Goal: Book appointment/travel/reservation

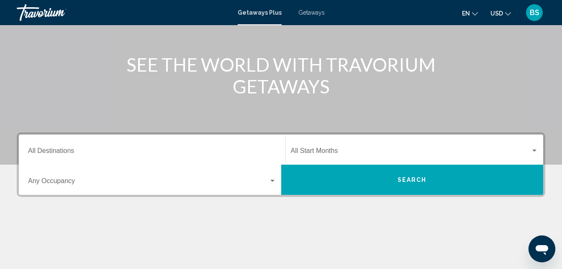
scroll to position [92, 0]
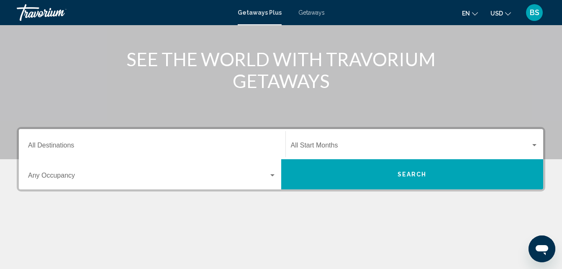
click at [320, 16] on div "Getaways Plus Getaways en English Español Français Italiano Português русский U…" at bounding box center [281, 13] width 562 height 18
click at [314, 13] on span "Getaways" at bounding box center [311, 12] width 26 height 7
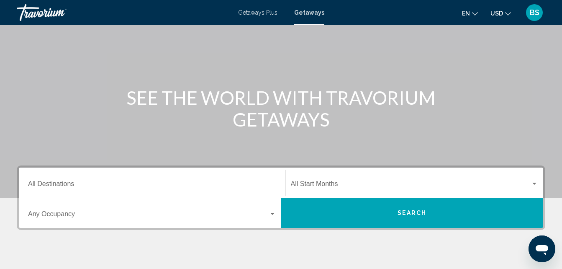
scroll to position [64, 0]
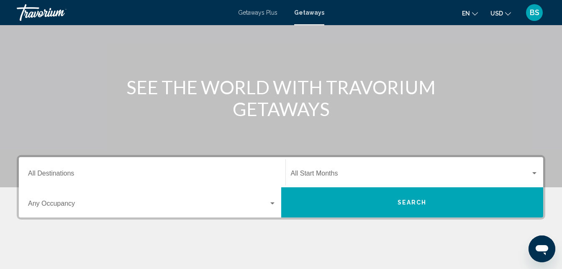
click at [86, 177] on input "Destination All Destinations" at bounding box center [152, 175] width 248 height 8
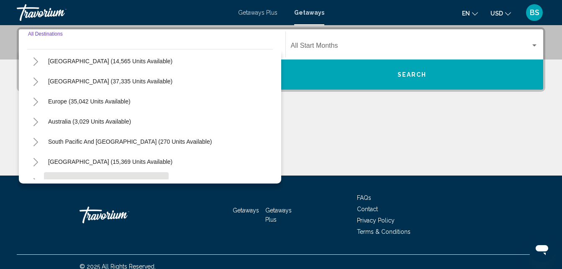
scroll to position [10, 0]
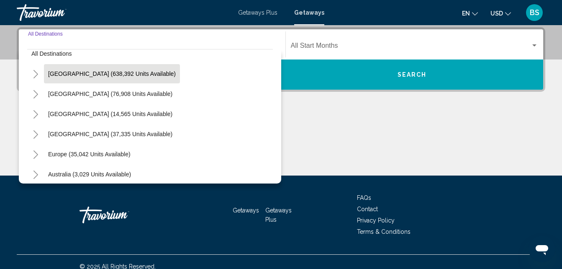
click at [117, 80] on button "[GEOGRAPHIC_DATA] (638,392 units available)" at bounding box center [112, 73] width 136 height 19
type input "**********"
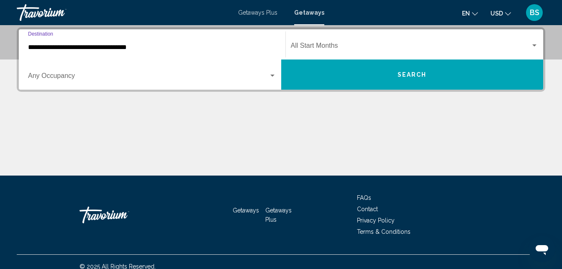
click at [116, 78] on span "Search widget" at bounding box center [148, 78] width 241 height 8
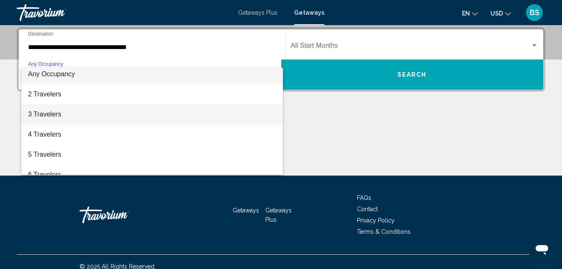
scroll to position [0, 0]
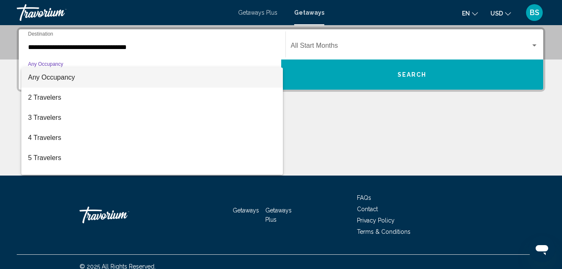
click at [328, 45] on div at bounding box center [281, 134] width 562 height 269
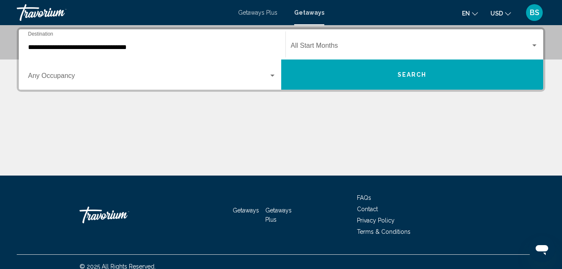
click at [535, 41] on div "Start Month All Start Months" at bounding box center [415, 44] width 248 height 26
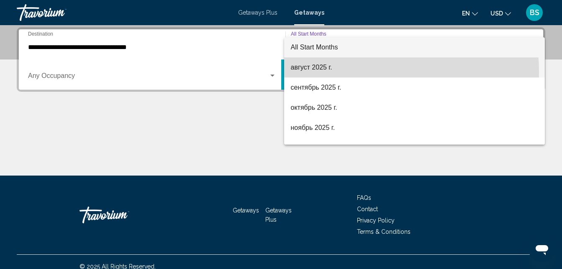
click at [318, 72] on span "август 2025 г." at bounding box center [415, 67] width 248 height 20
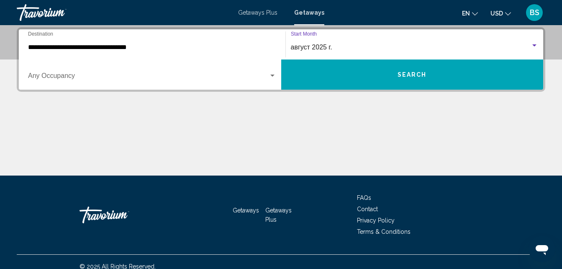
click at [400, 78] on button "Search" at bounding box center [412, 74] width 262 height 30
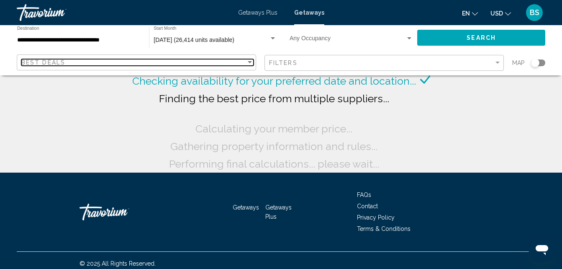
click at [250, 63] on div "Sort by" at bounding box center [250, 62] width 4 height 2
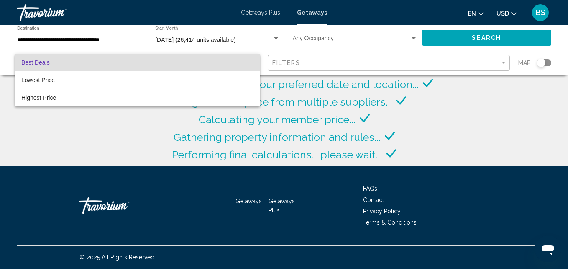
click at [506, 61] on div at bounding box center [284, 134] width 568 height 269
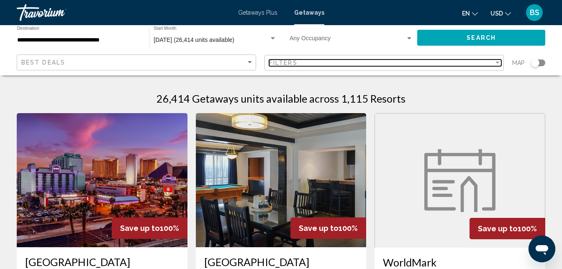
click at [498, 64] on div "Filter" at bounding box center [497, 63] width 4 height 2
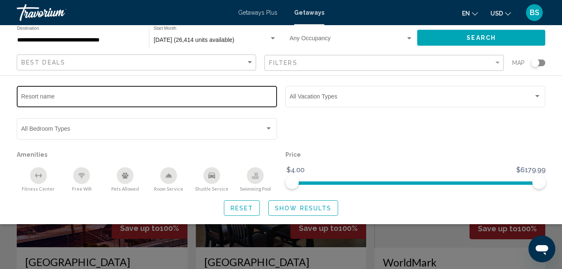
click at [32, 96] on input "Resort name" at bounding box center [146, 98] width 251 height 7
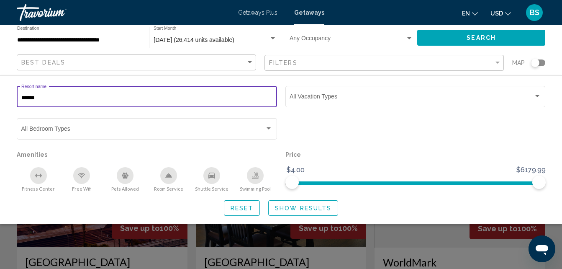
type input "*****"
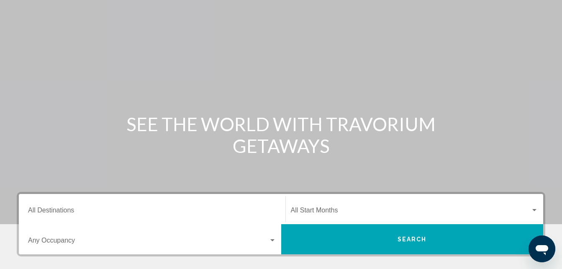
scroll to position [42, 0]
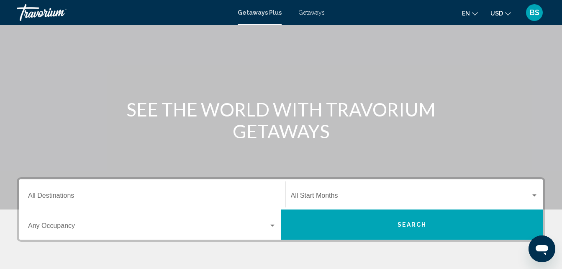
click at [67, 196] on input "Destination All Destinations" at bounding box center [152, 197] width 248 height 8
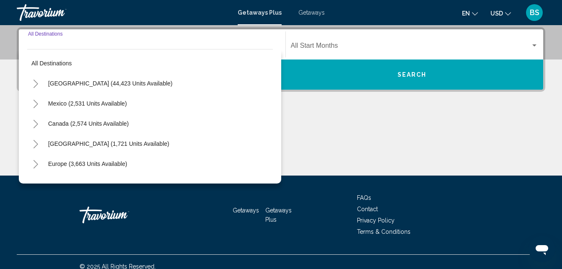
scroll to position [0, 0]
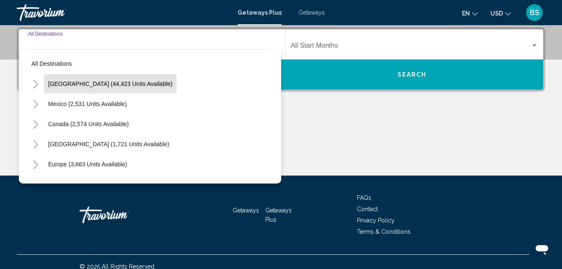
click at [136, 86] on span "[GEOGRAPHIC_DATA] (44,423 units available)" at bounding box center [110, 83] width 124 height 7
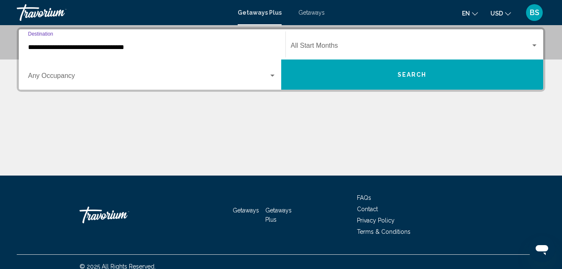
click at [134, 49] on input "**********" at bounding box center [152, 48] width 248 height 8
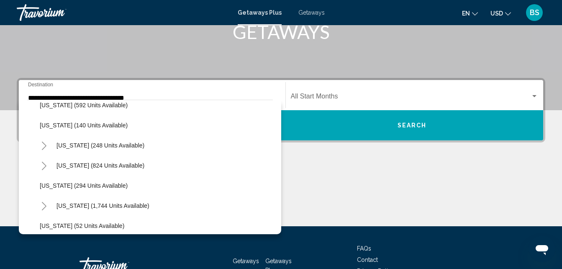
scroll to position [531, 0]
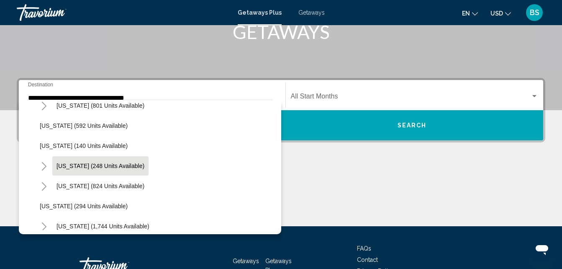
click at [75, 164] on span "[US_STATE] (248 units available)" at bounding box center [100, 165] width 88 height 7
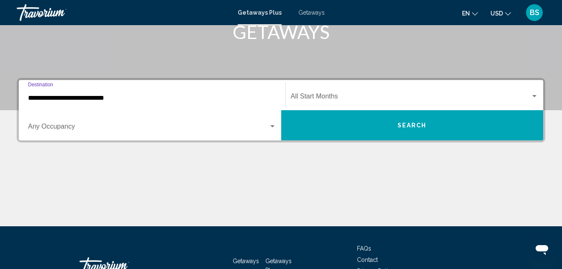
scroll to position [192, 0]
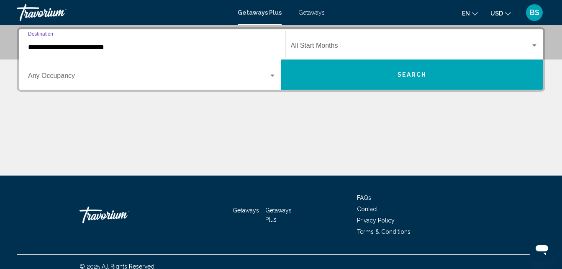
click at [250, 44] on input "**********" at bounding box center [152, 48] width 248 height 8
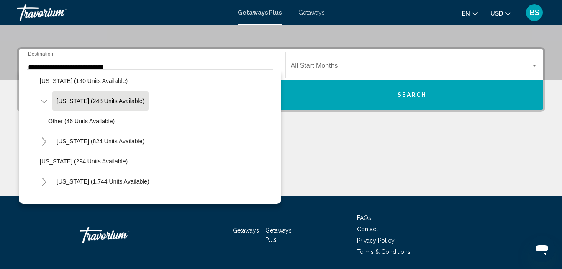
scroll to position [595, 0]
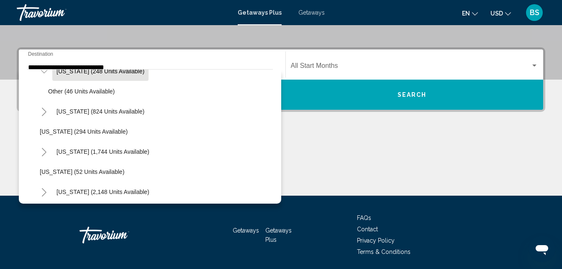
click at [46, 151] on icon "Toggle Pennsylvania (1,744 units available)" at bounding box center [44, 152] width 6 height 8
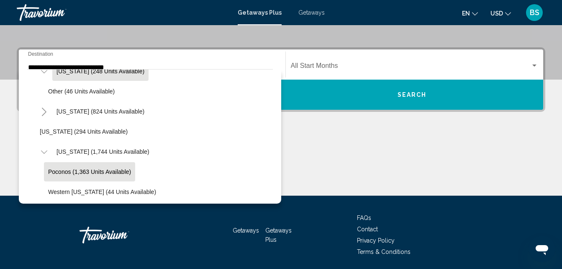
click at [117, 167] on button "Poconos (1,363 units available)" at bounding box center [89, 171] width 91 height 19
type input "**********"
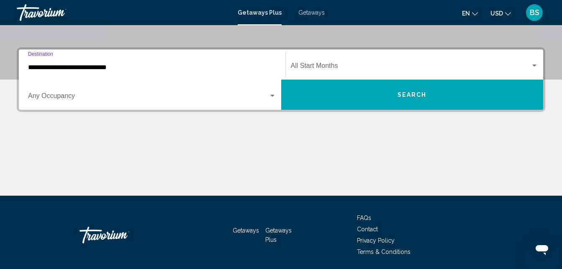
scroll to position [192, 0]
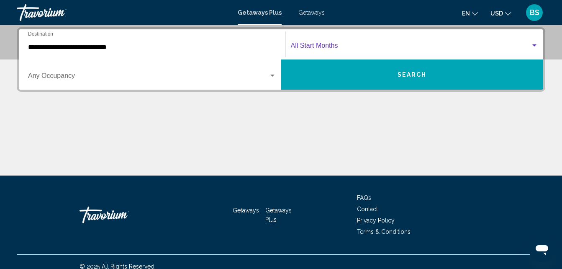
click at [536, 43] on div "Search widget" at bounding box center [535, 45] width 8 height 7
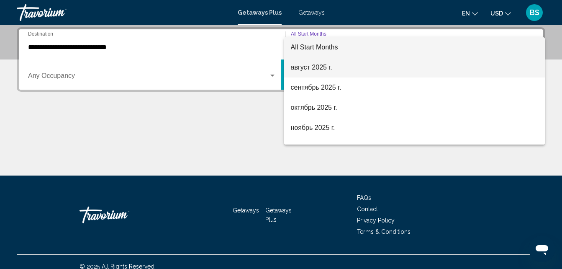
click at [395, 64] on span "август 2025 г." at bounding box center [415, 67] width 248 height 20
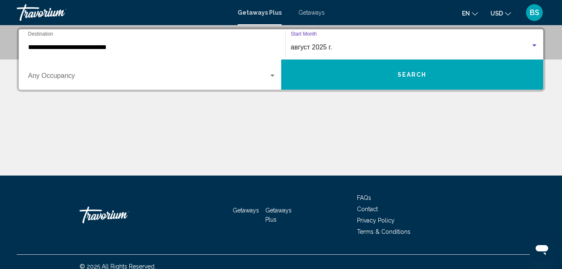
click at [318, 11] on span "Getaways" at bounding box center [311, 12] width 26 height 7
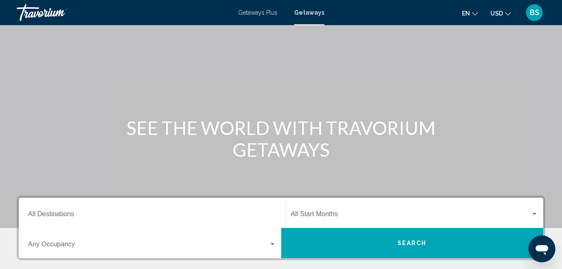
scroll to position [42, 0]
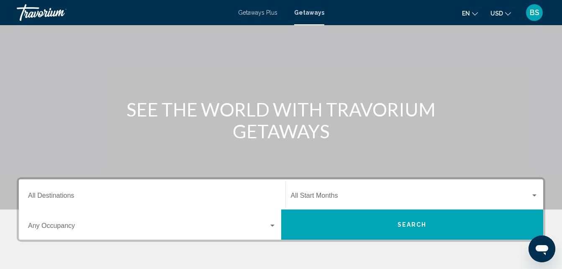
click at [270, 187] on div "Destination All Destinations" at bounding box center [152, 194] width 248 height 26
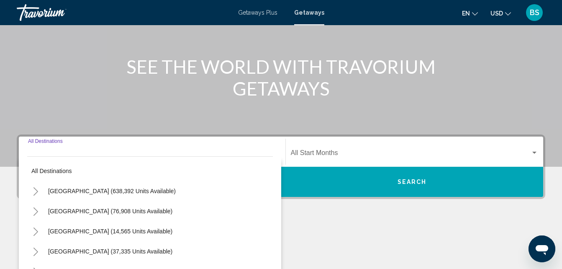
scroll to position [192, 0]
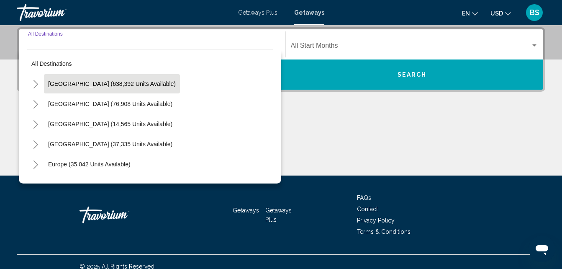
click at [136, 87] on button "[GEOGRAPHIC_DATA] (638,392 units available)" at bounding box center [112, 83] width 136 height 19
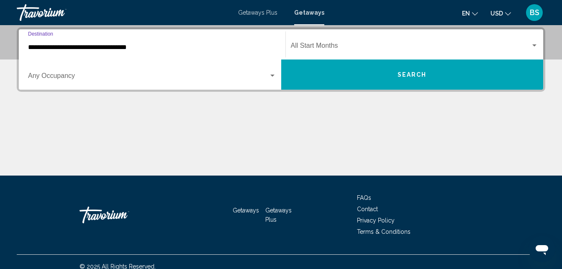
click at [149, 49] on input "**********" at bounding box center [152, 48] width 248 height 8
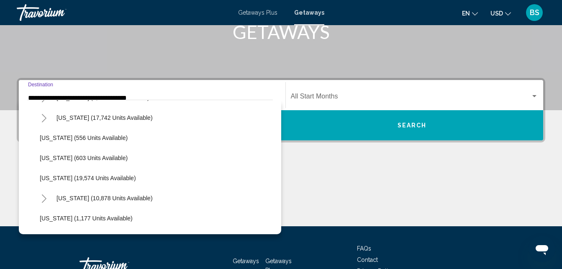
scroll to position [628, 0]
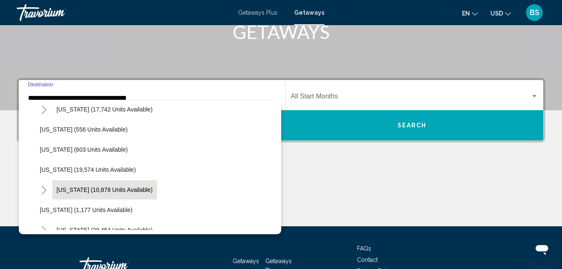
click at [109, 187] on span "[US_STATE] (10,878 units available)" at bounding box center [104, 189] width 96 height 7
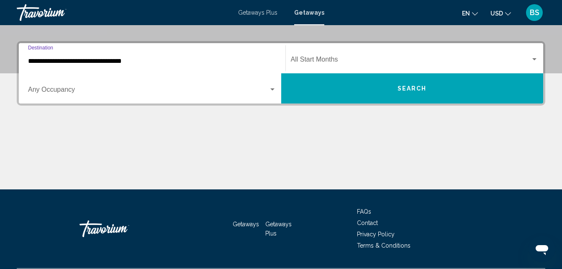
scroll to position [192, 0]
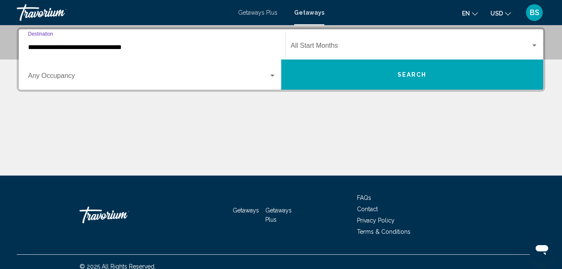
click at [237, 46] on input "**********" at bounding box center [152, 48] width 248 height 8
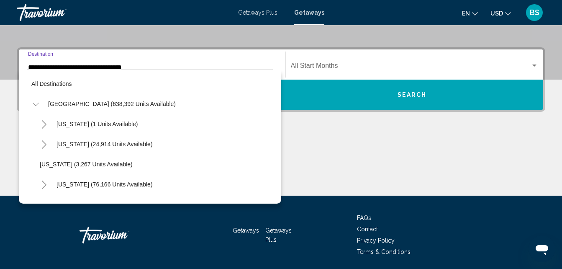
scroll to position [652, 0]
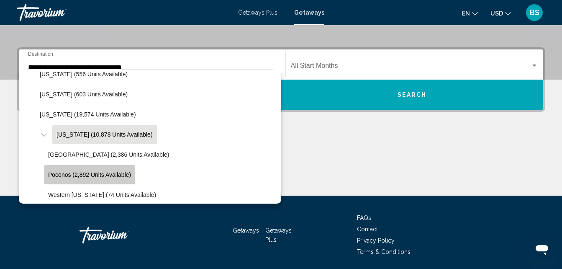
click at [107, 171] on span "Poconos (2,892 units available)" at bounding box center [89, 174] width 83 height 7
type input "**********"
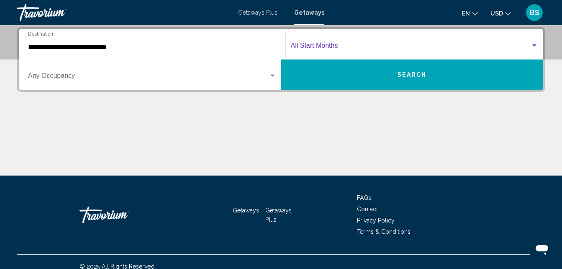
click at [535, 44] on div "Search widget" at bounding box center [535, 45] width 8 height 7
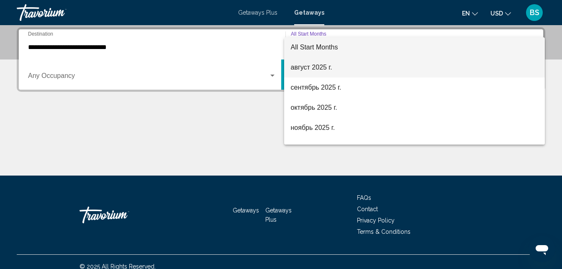
click at [374, 64] on span "август 2025 г." at bounding box center [415, 67] width 248 height 20
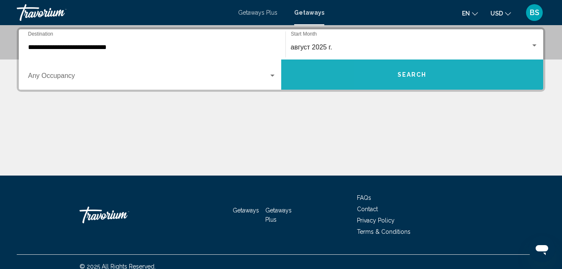
click at [395, 75] on button "Search" at bounding box center [412, 74] width 262 height 30
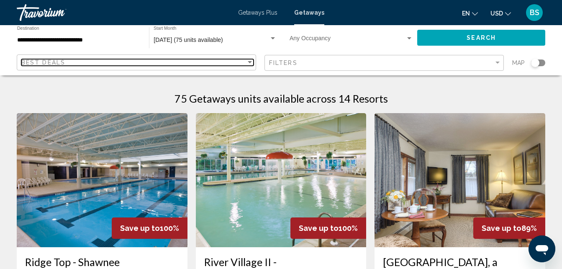
click at [65, 61] on div "Best Deals" at bounding box center [133, 62] width 225 height 7
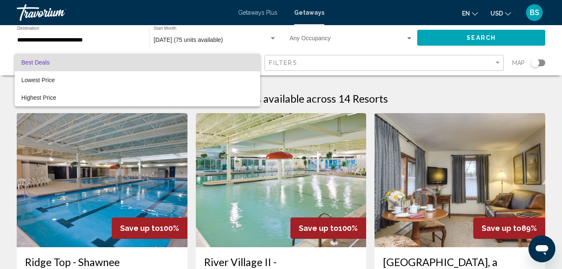
click at [279, 64] on div at bounding box center [281, 134] width 562 height 269
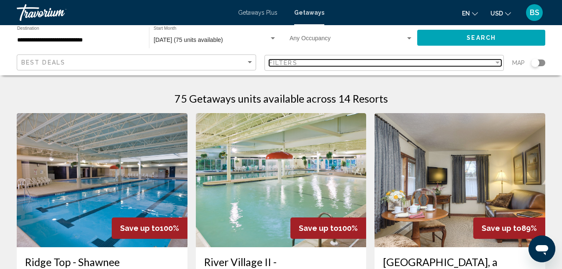
click at [285, 63] on span "Filters" at bounding box center [283, 62] width 28 height 7
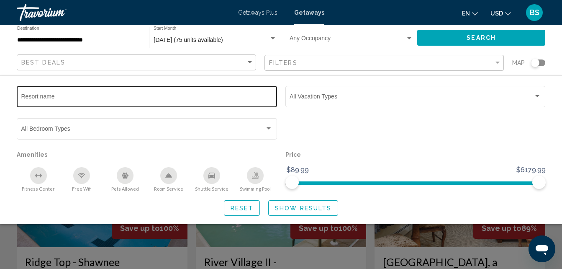
click at [116, 100] on input "Resort name" at bounding box center [146, 98] width 251 height 7
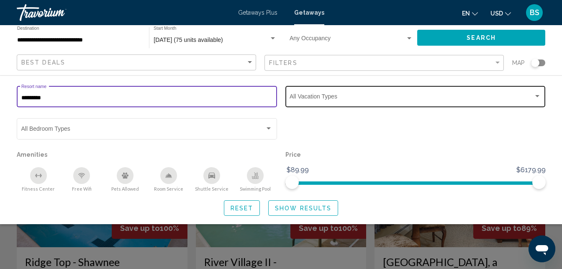
type input "*********"
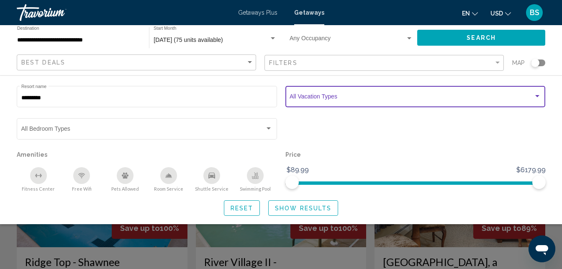
click at [539, 97] on div "Search widget" at bounding box center [538, 96] width 8 height 7
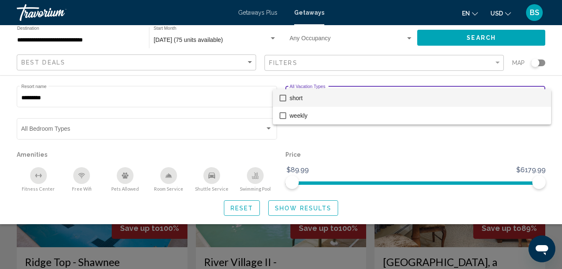
click at [100, 95] on div at bounding box center [281, 134] width 562 height 269
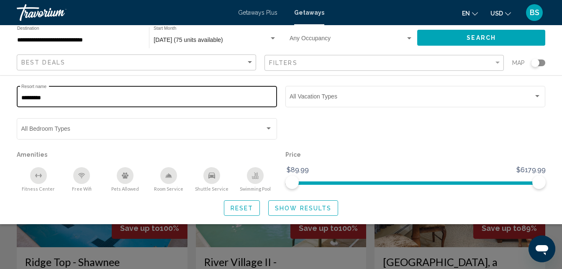
click at [62, 99] on input "*********" at bounding box center [146, 98] width 251 height 7
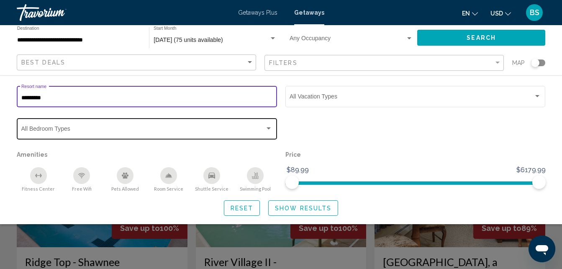
click at [269, 131] on div "Search widget" at bounding box center [269, 128] width 8 height 7
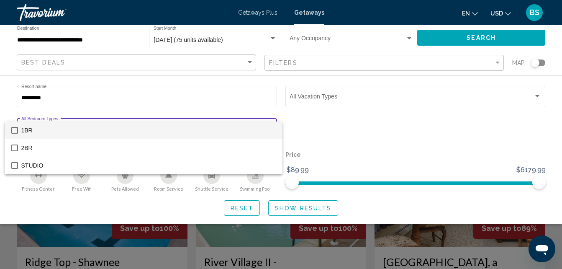
click at [487, 41] on div at bounding box center [281, 134] width 562 height 269
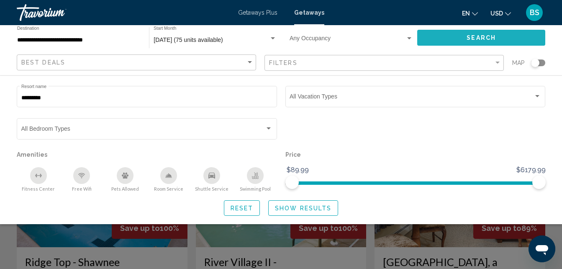
click at [487, 41] on span "Search" at bounding box center [481, 38] width 29 height 7
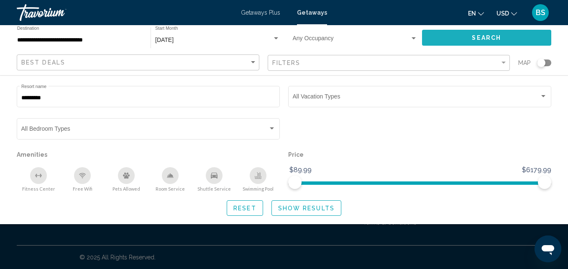
click at [500, 37] on span "Search" at bounding box center [486, 38] width 29 height 7
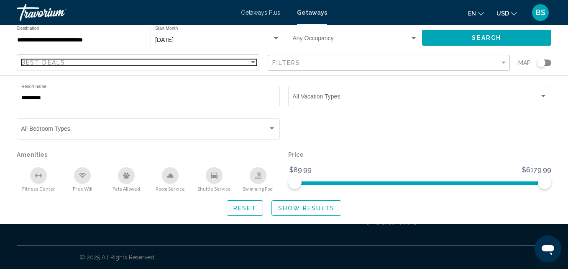
click at [44, 59] on span "Best Deals" at bounding box center [43, 62] width 44 height 7
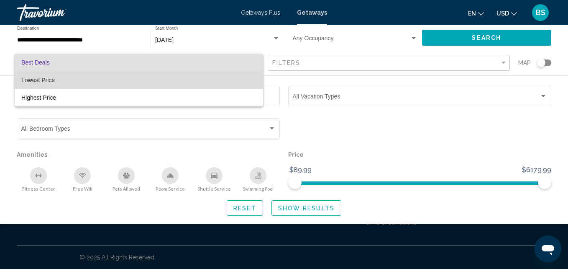
click at [46, 80] on span "Lowest Price" at bounding box center [37, 80] width 33 height 7
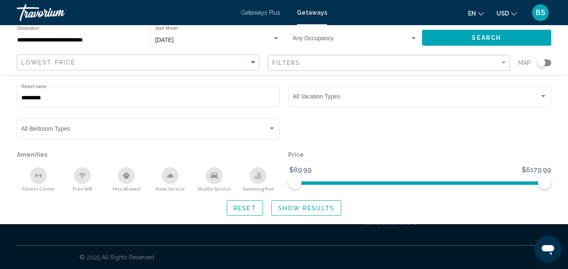
click at [97, 39] on input "**********" at bounding box center [79, 40] width 125 height 7
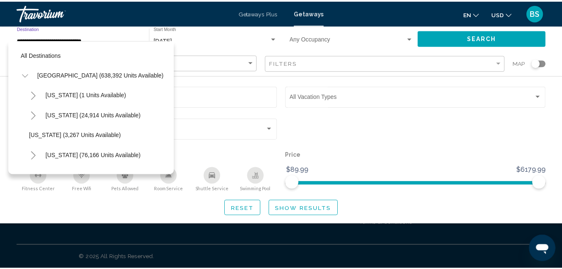
scroll to position [696, 0]
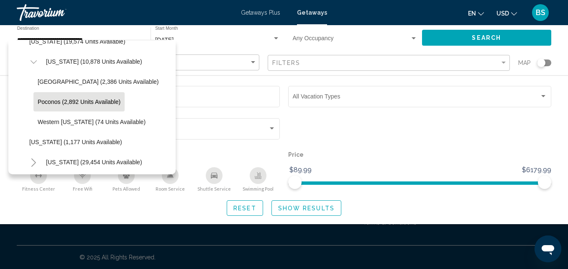
click at [245, 115] on mat-form-field "********* Resort name" at bounding box center [148, 100] width 263 height 32
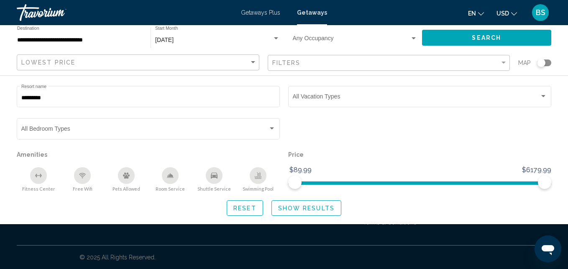
drag, startPoint x: 411, startPoint y: 67, endPoint x: 450, endPoint y: 121, distance: 66.5
click at [450, 121] on div "Search widget" at bounding box center [420, 132] width 272 height 32
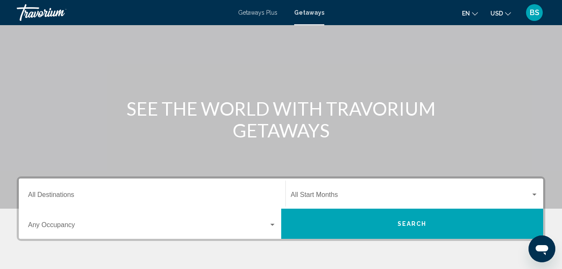
scroll to position [84, 0]
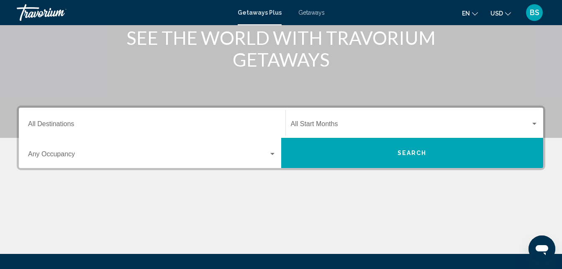
scroll to position [126, 0]
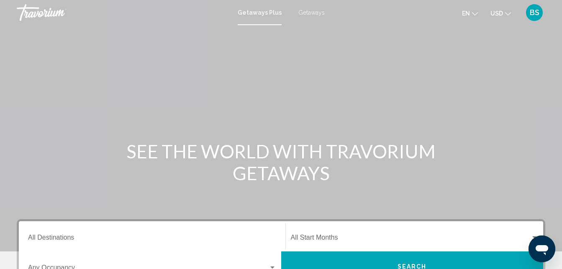
click at [311, 15] on span "Getaways" at bounding box center [311, 12] width 26 height 7
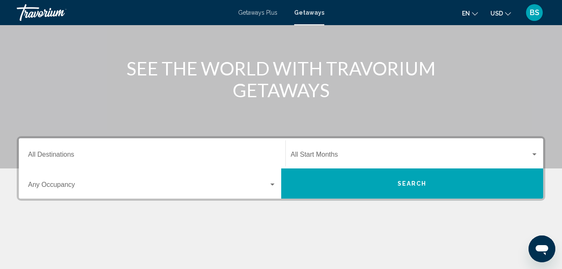
scroll to position [84, 0]
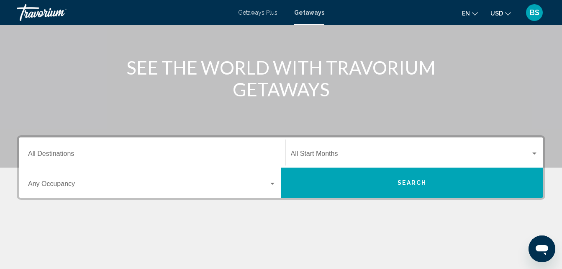
click at [165, 152] on input "Destination All Destinations" at bounding box center [152, 155] width 248 height 8
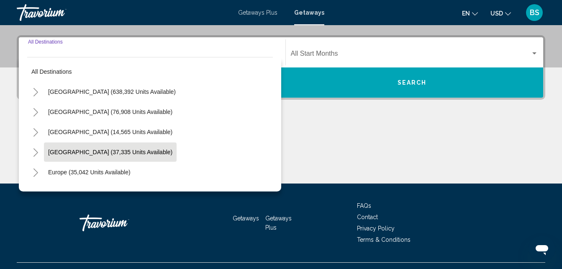
scroll to position [192, 0]
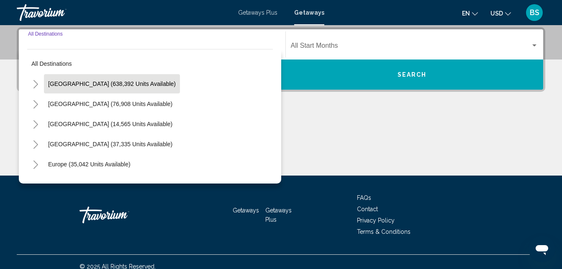
click at [99, 84] on span "[GEOGRAPHIC_DATA] (638,392 units available)" at bounding box center [112, 83] width 128 height 7
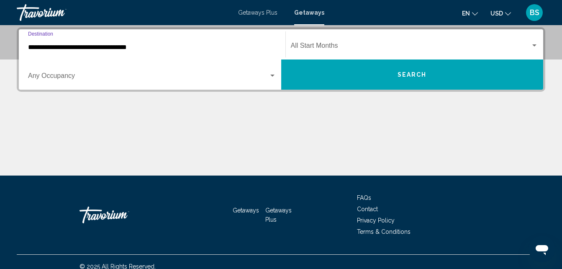
click at [100, 46] on input "**********" at bounding box center [152, 48] width 248 height 8
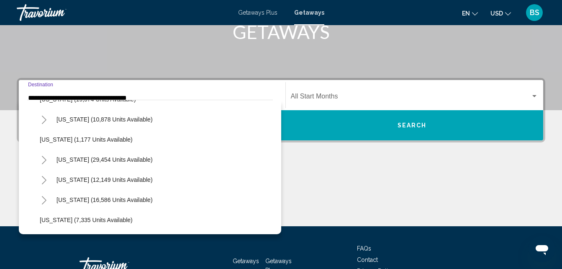
scroll to position [711, 0]
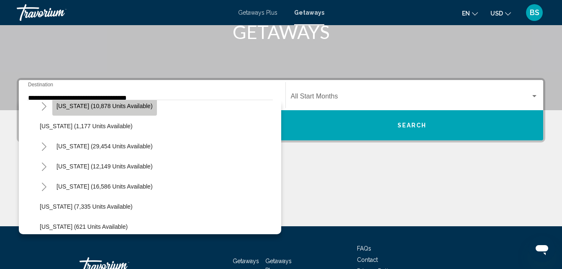
click at [94, 110] on button "[US_STATE] (10,878 units available)" at bounding box center [104, 105] width 105 height 19
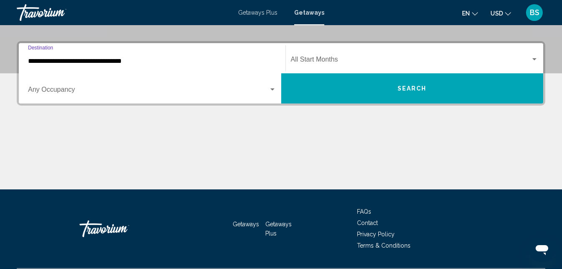
scroll to position [192, 0]
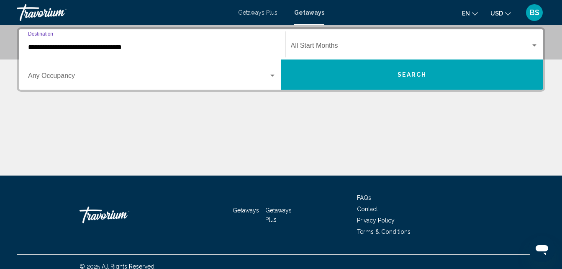
click at [132, 43] on div "**********" at bounding box center [152, 44] width 248 height 26
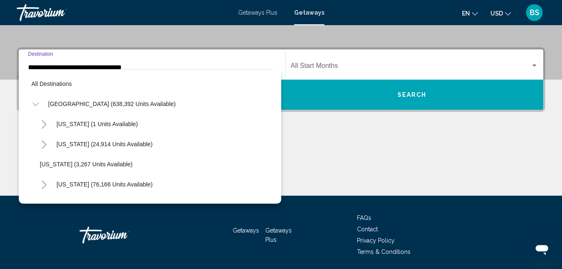
scroll to position [652, 0]
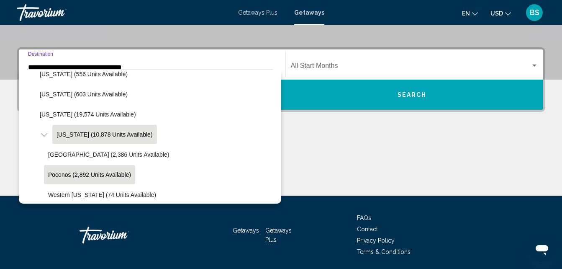
click at [89, 170] on button "Poconos (2,892 units available)" at bounding box center [89, 174] width 91 height 19
type input "**********"
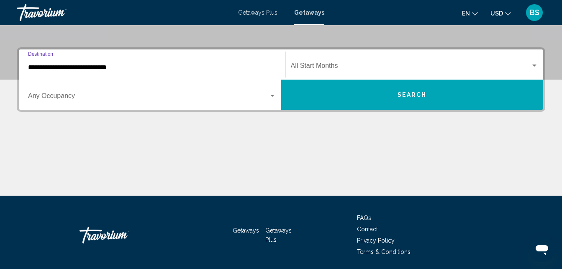
scroll to position [192, 0]
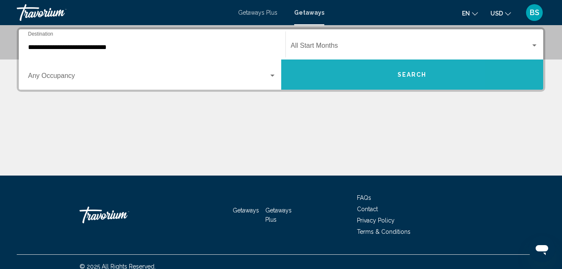
click at [302, 75] on button "Search" at bounding box center [412, 74] width 262 height 30
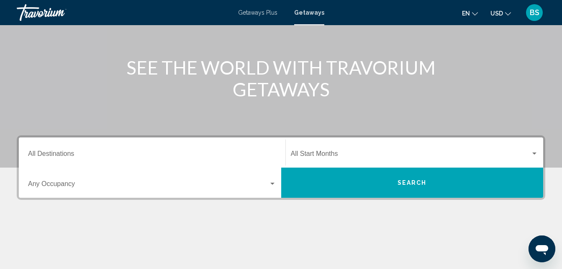
click at [74, 151] on input "Destination All Destinations" at bounding box center [152, 155] width 248 height 8
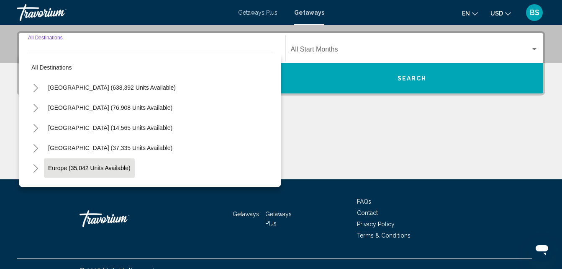
scroll to position [192, 0]
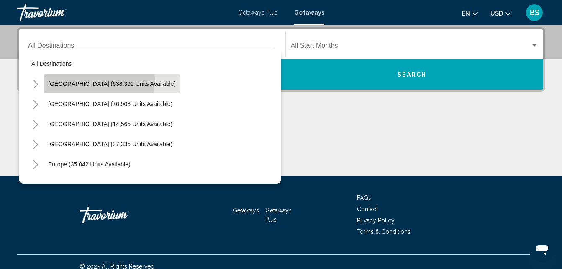
click at [95, 80] on span "[GEOGRAPHIC_DATA] (638,392 units available)" at bounding box center [112, 83] width 128 height 7
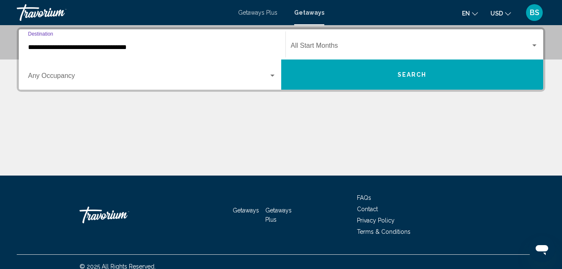
click at [151, 50] on input "**********" at bounding box center [152, 48] width 248 height 8
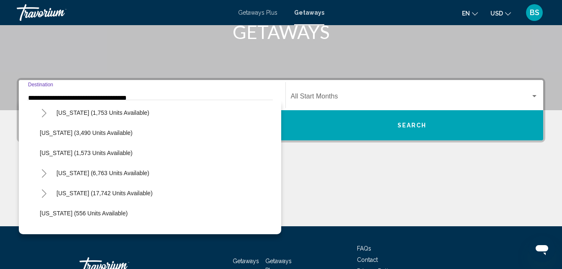
scroll to position [628, 0]
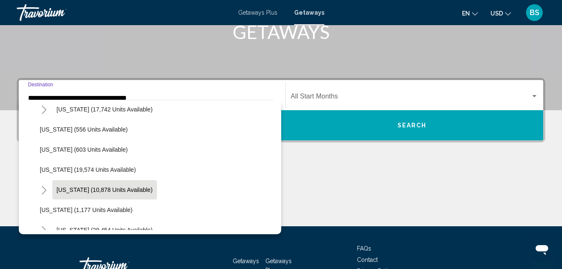
click at [94, 190] on span "[US_STATE] (10,878 units available)" at bounding box center [104, 189] width 96 height 7
type input "**********"
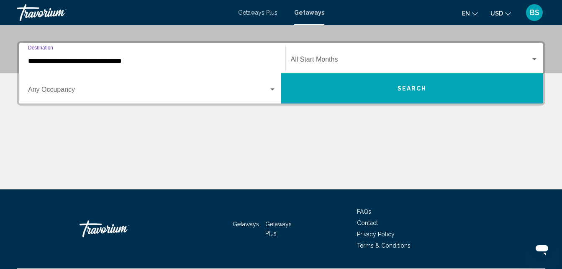
scroll to position [192, 0]
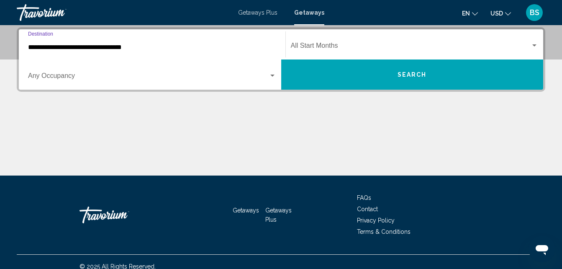
click at [408, 81] on button "Search" at bounding box center [412, 74] width 262 height 30
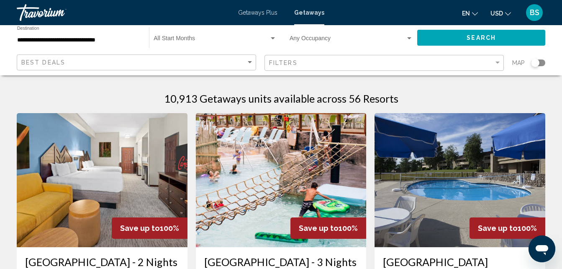
click at [103, 68] on div "Best Deals" at bounding box center [137, 62] width 232 height 15
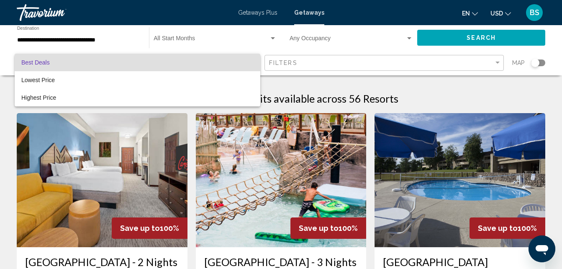
click at [300, 62] on div at bounding box center [281, 134] width 562 height 269
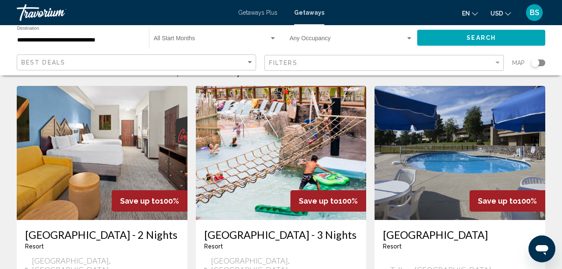
scroll to position [42, 0]
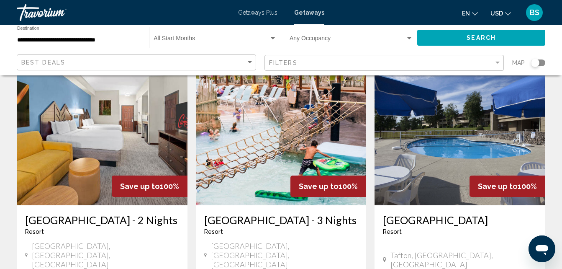
click at [134, 185] on span "Save up to" at bounding box center [140, 186] width 40 height 9
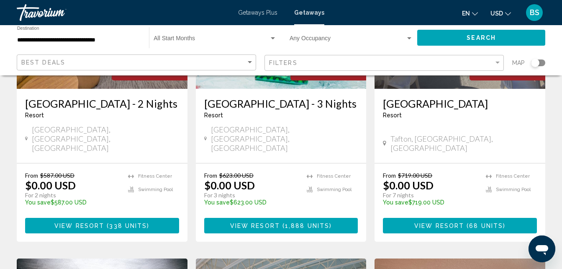
scroll to position [167, 0]
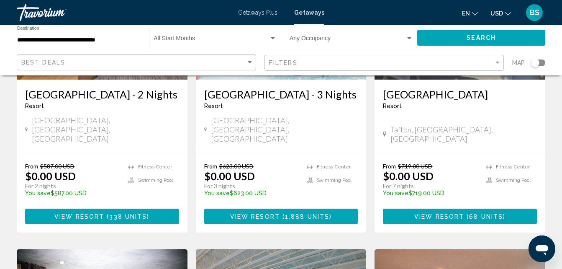
click at [101, 213] on span "View Resort ( 338 units )" at bounding box center [101, 216] width 95 height 7
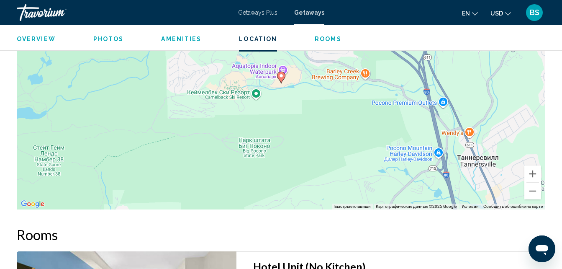
scroll to position [1219, 0]
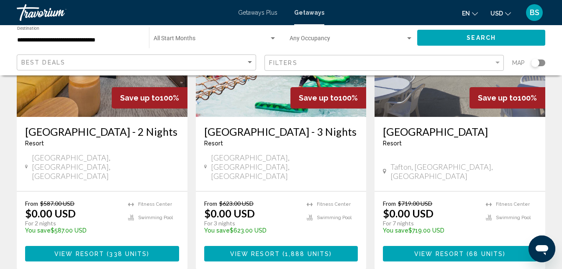
scroll to position [126, 0]
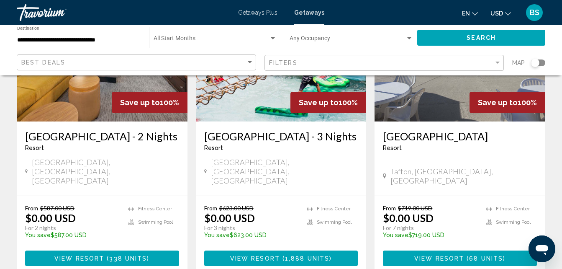
click at [269, 94] on img "Main content" at bounding box center [281, 54] width 171 height 134
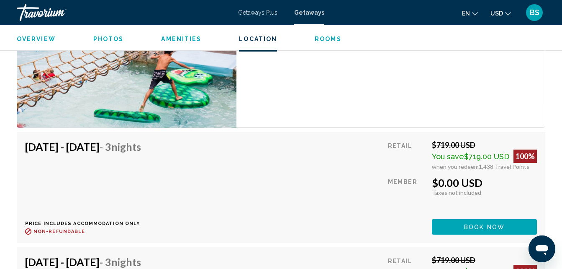
scroll to position [1617, 0]
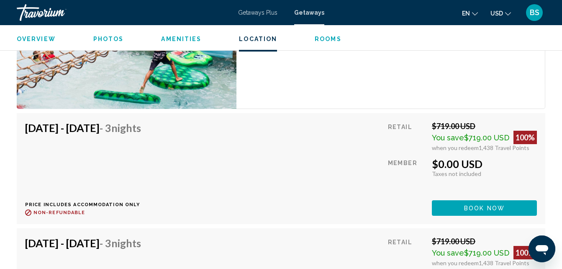
click at [482, 208] on span "Book now" at bounding box center [484, 208] width 41 height 7
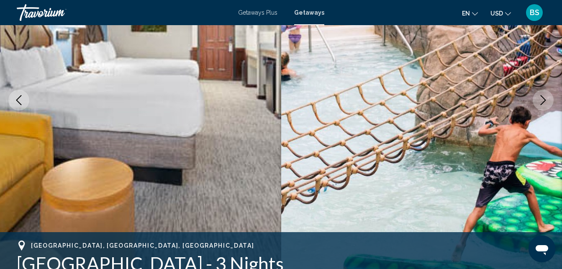
scroll to position [6, 0]
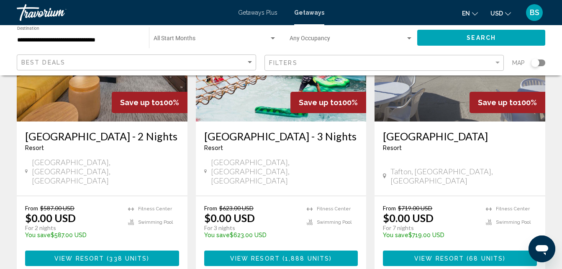
scroll to position [167, 0]
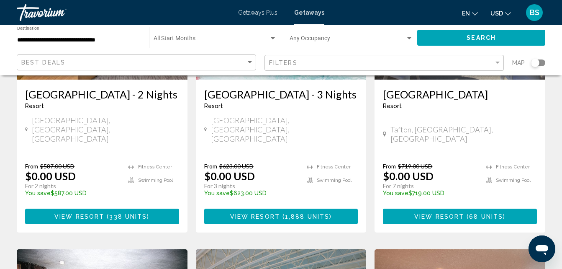
click at [118, 213] on span "338 units" at bounding box center [128, 216] width 38 height 7
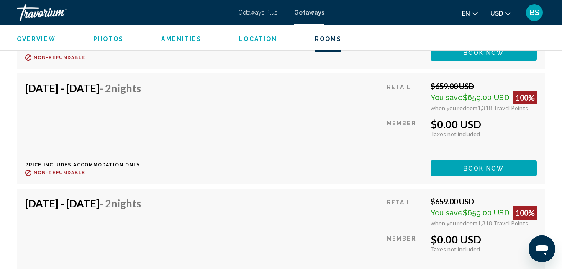
scroll to position [10112, 0]
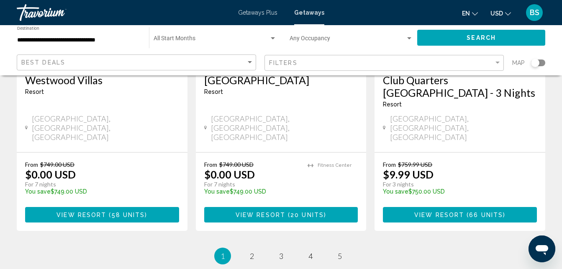
scroll to position [1158, 0]
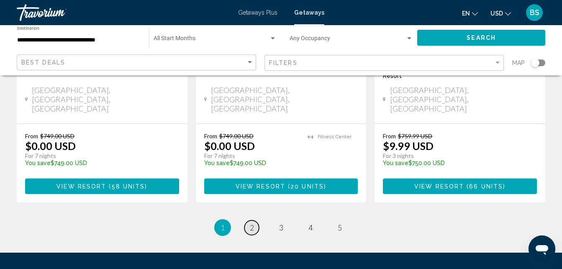
click at [248, 220] on link "page 2" at bounding box center [251, 227] width 15 height 15
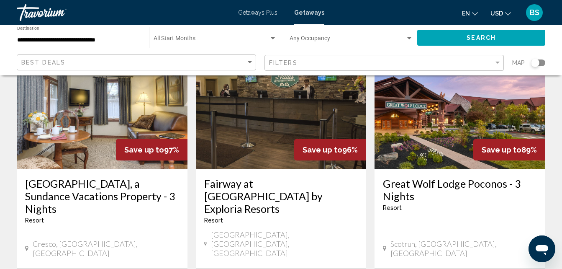
scroll to position [84, 0]
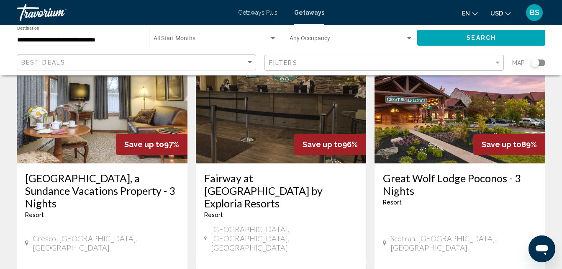
click at [441, 182] on h3 "Great Wolf Lodge Poconos - 3 Nights" at bounding box center [460, 184] width 154 height 25
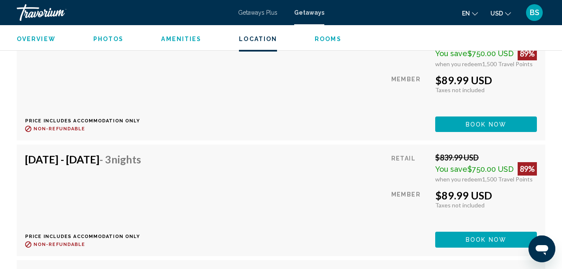
scroll to position [2768, 0]
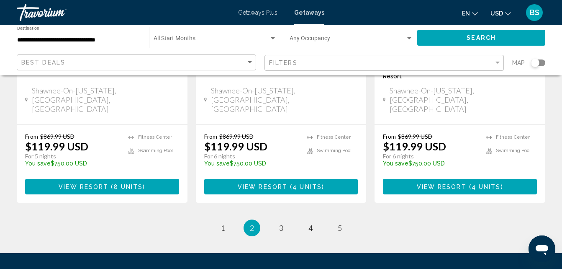
scroll to position [1172, 0]
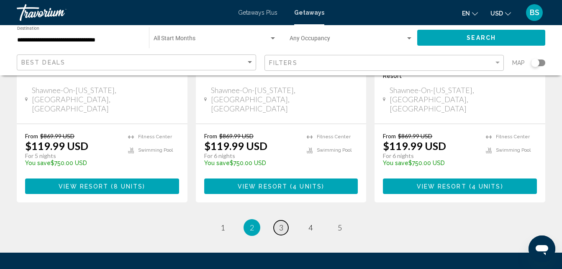
click at [283, 220] on link "page 3" at bounding box center [281, 227] width 15 height 15
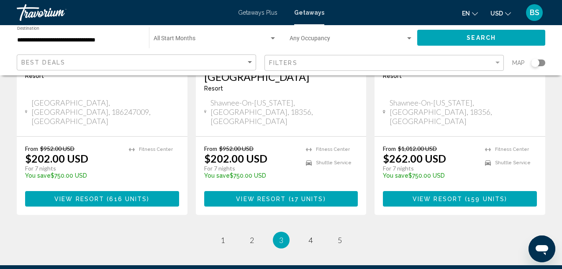
scroll to position [1172, 0]
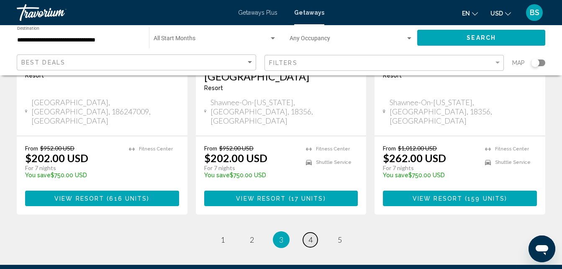
click at [310, 235] on span "4" at bounding box center [310, 239] width 4 height 9
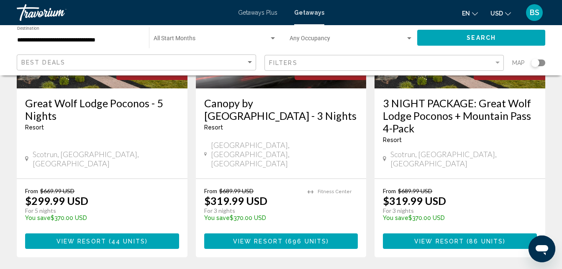
scroll to position [1208, 0]
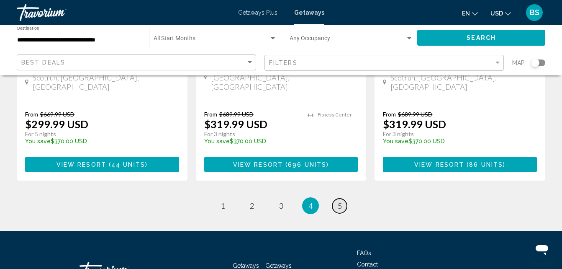
click at [340, 201] on span "5" at bounding box center [340, 205] width 4 height 9
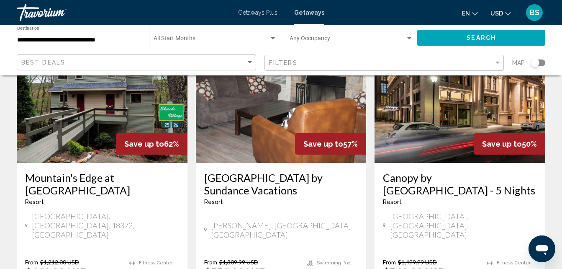
scroll to position [84, 0]
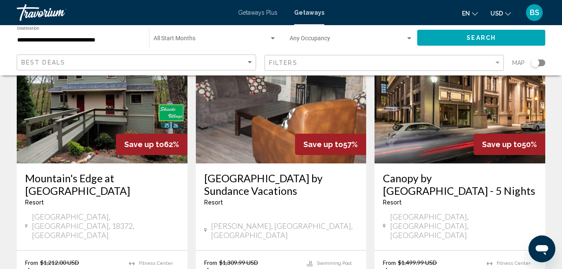
click at [115, 37] on input "**********" at bounding box center [78, 40] width 123 height 7
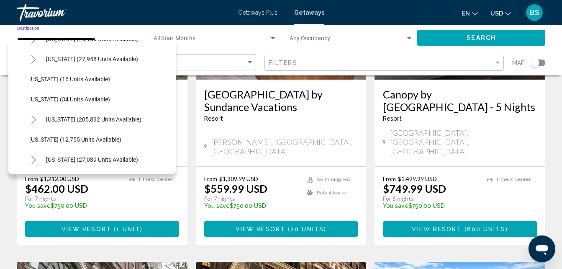
scroll to position [126, 0]
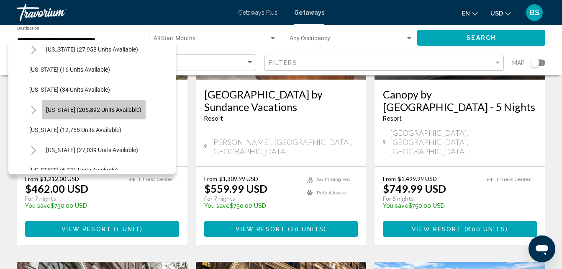
click at [94, 114] on button "[US_STATE] (205,892 units available)" at bounding box center [94, 109] width 104 height 19
type input "**********"
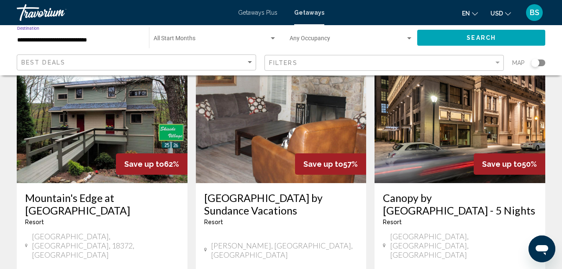
scroll to position [0, 0]
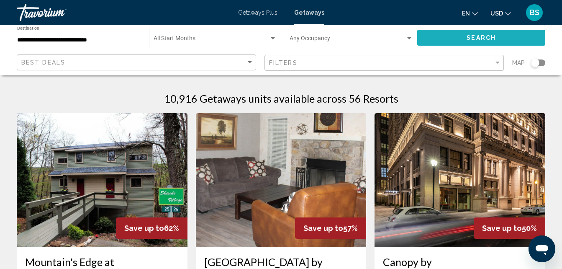
click at [476, 33] on button "Search" at bounding box center [481, 37] width 128 height 15
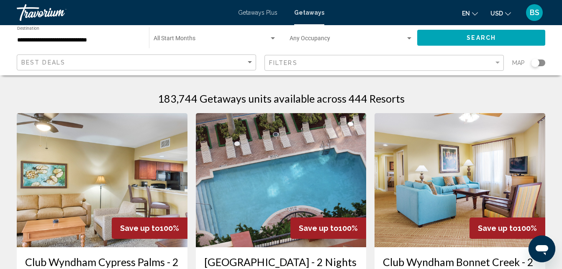
click at [281, 166] on img "Main content" at bounding box center [281, 180] width 171 height 134
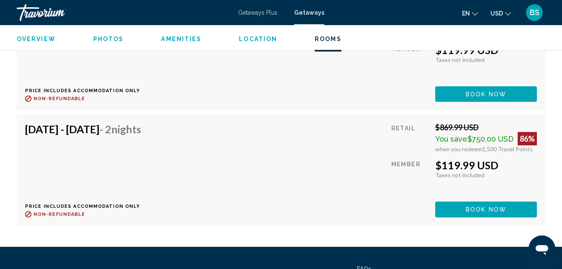
scroll to position [2575, 0]
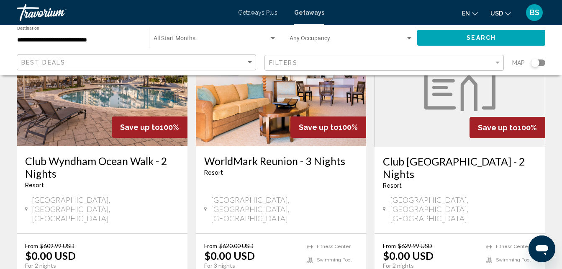
scroll to position [1088, 0]
